Goal: Transaction & Acquisition: Subscribe to service/newsletter

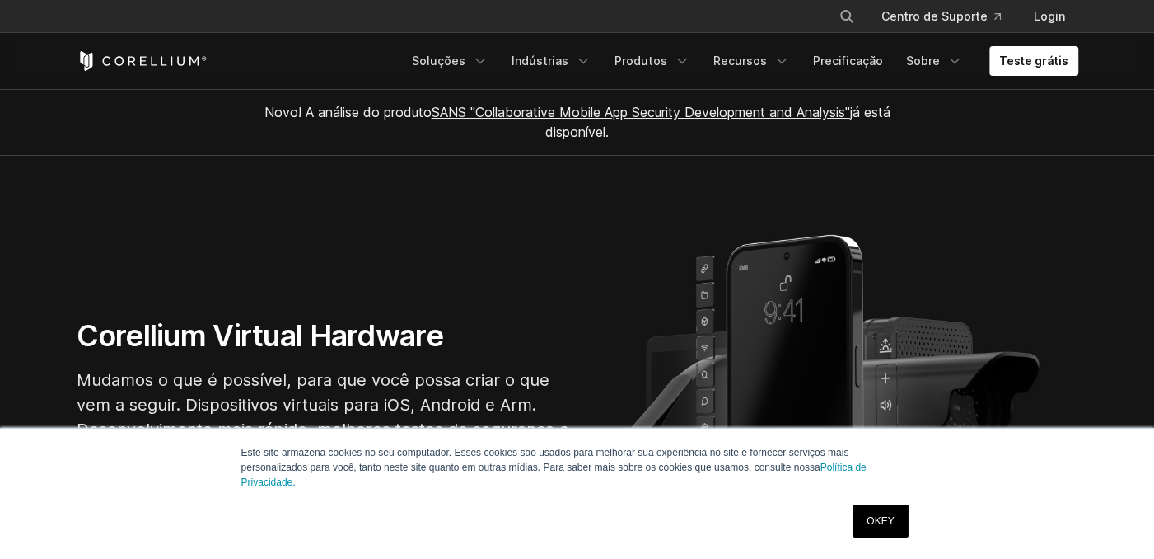
click at [867, 525] on link "OKEY" at bounding box center [880, 520] width 55 height 33
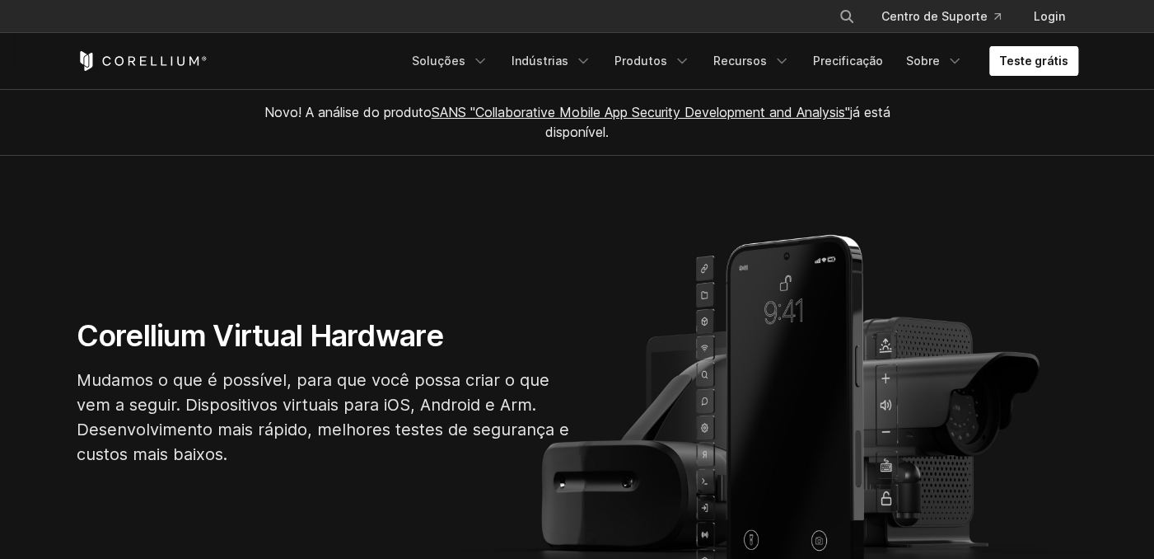
click at [1039, 55] on link "Teste grátis" at bounding box center [1033, 61] width 89 height 30
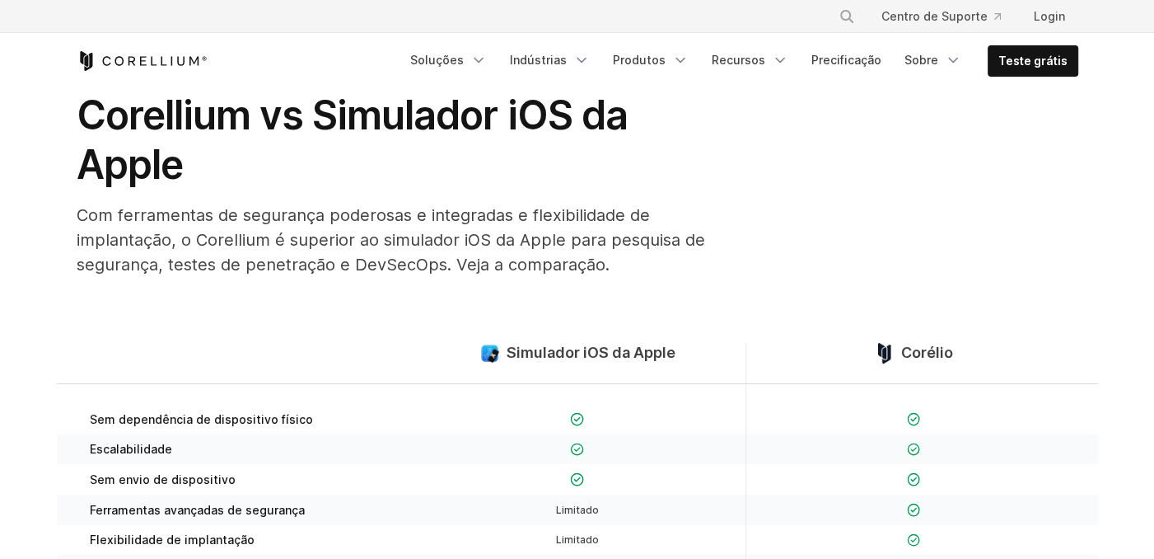
scroll to position [33, 0]
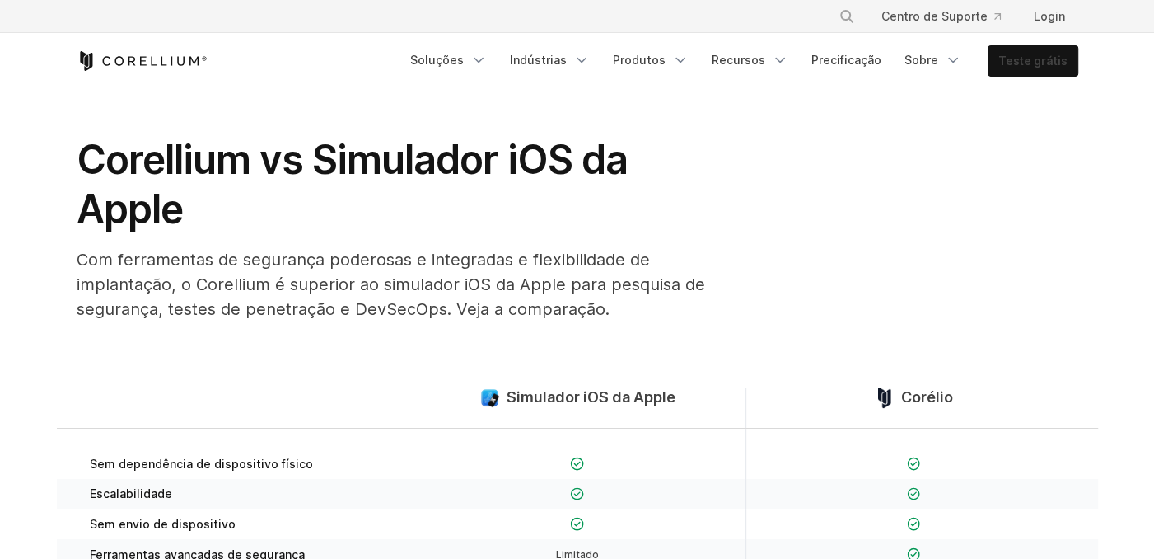
click at [1013, 58] on link "Teste grátis" at bounding box center [1033, 61] width 89 height 30
